Goal: Check status: Check status

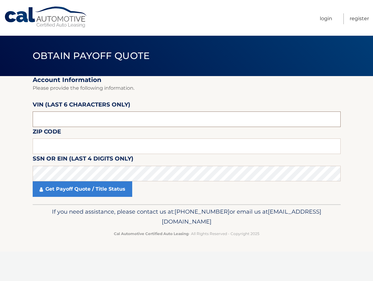
click at [113, 122] on input "text" at bounding box center [187, 120] width 308 height 16
paste input "175602"
type input "175602"
click at [60, 146] on input "text" at bounding box center [187, 147] width 308 height 16
type input "11746"
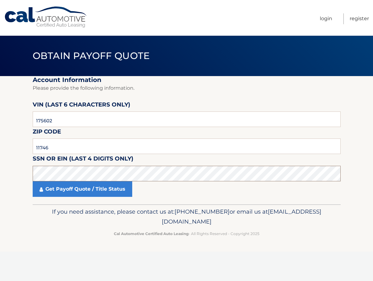
click at [3, 178] on section "Account Information Please provide the following information. VIN (last 6 chara…" at bounding box center [186, 140] width 373 height 128
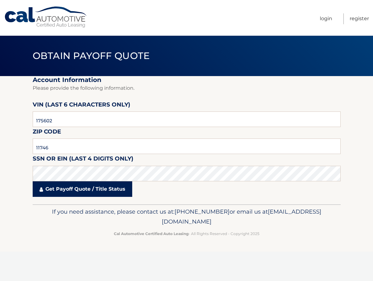
click at [95, 189] on link "Get Payoff Quote / Title Status" at bounding box center [83, 190] width 100 height 16
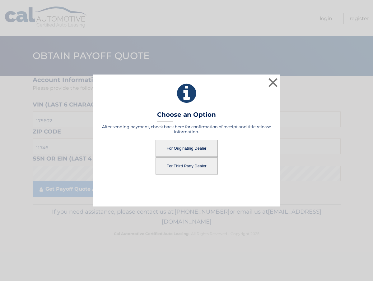
click at [185, 163] on button "For Third Party Dealer" at bounding box center [186, 166] width 62 height 17
click at [175, 166] on button "For Third Party Dealer" at bounding box center [186, 166] width 62 height 17
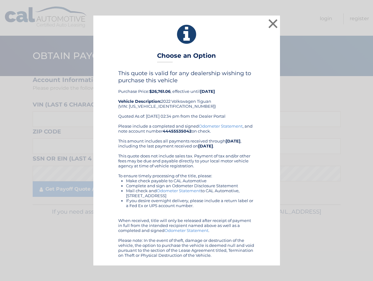
drag, startPoint x: 117, startPoint y: 72, endPoint x: 259, endPoint y: 259, distance: 234.1
click at [259, 261] on div "× Choose an Option This quote is valid for any dealership wishing to purchase t…" at bounding box center [186, 141] width 187 height 250
click at [272, 25] on button "×" at bounding box center [273, 23] width 12 height 12
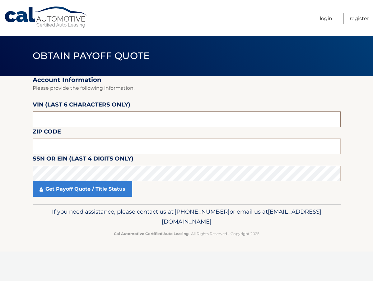
click at [101, 123] on input "text" at bounding box center [187, 120] width 308 height 16
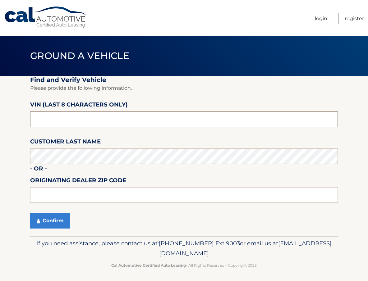
click at [87, 118] on input "text" at bounding box center [184, 120] width 308 height 16
click at [91, 121] on input "text" at bounding box center [184, 120] width 308 height 16
paste input "NM175602"
type input "NM175602"
click at [54, 219] on button "Confirm" at bounding box center [50, 221] width 40 height 16
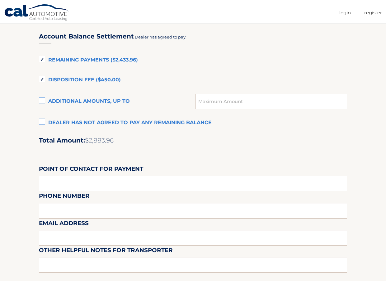
scroll to position [373, 0]
